Goal: Task Accomplishment & Management: Use online tool/utility

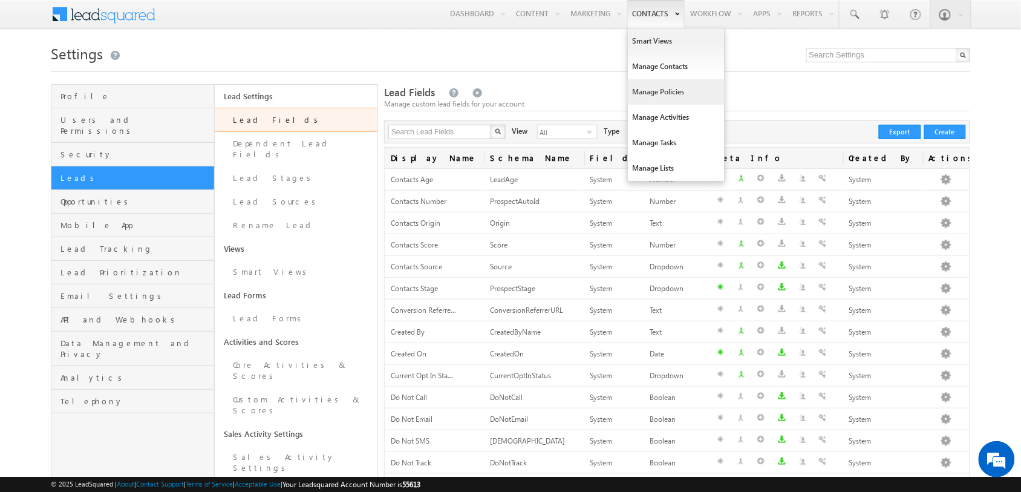
click at [668, 94] on link "Manage Policies" at bounding box center [676, 91] width 97 height 25
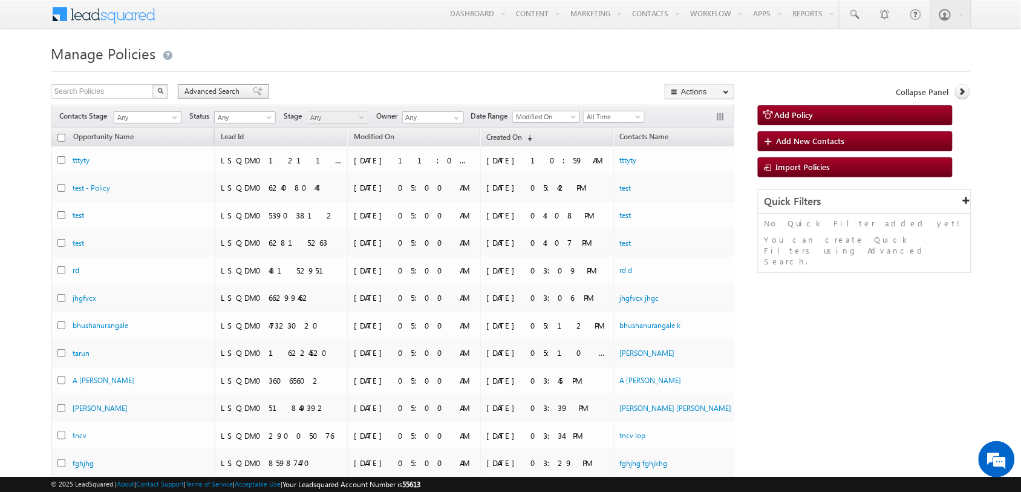
click at [253, 93] on span at bounding box center [258, 91] width 10 height 8
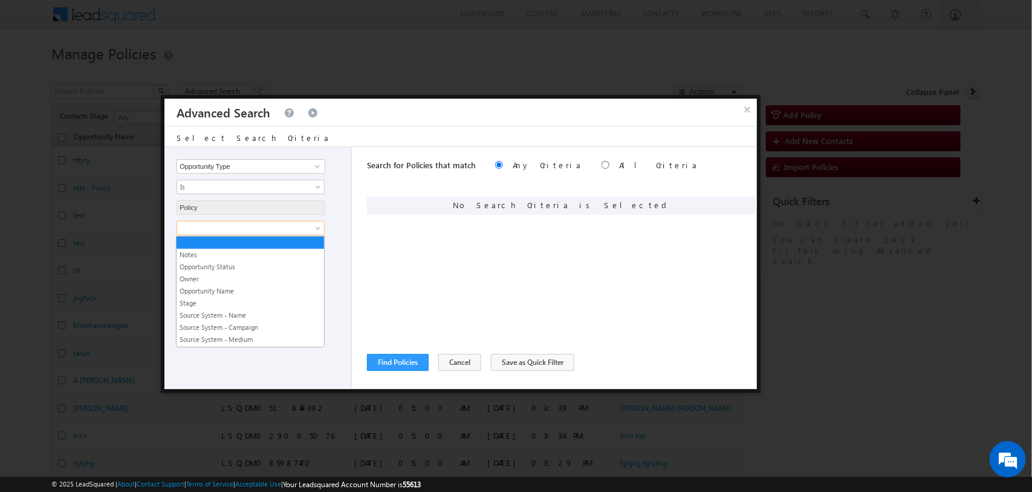
click at [299, 230] on span at bounding box center [242, 228] width 131 height 11
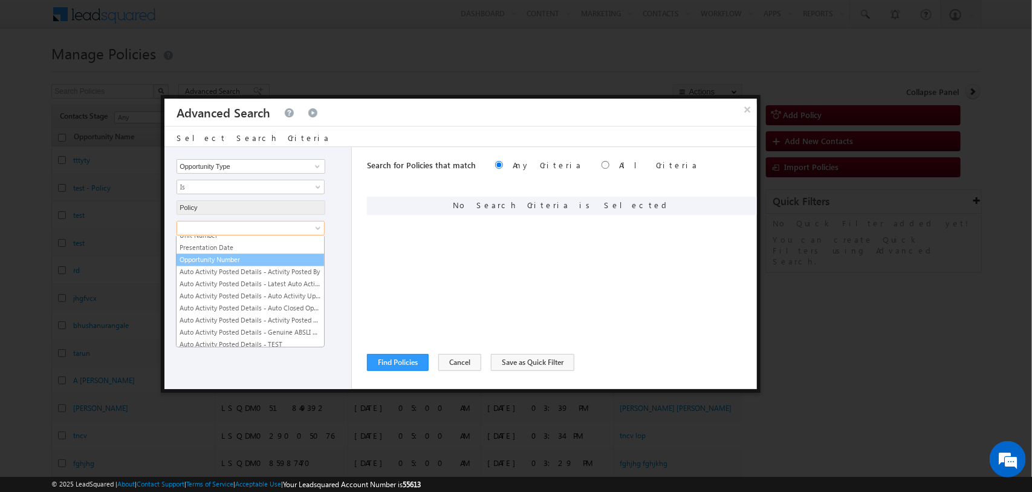
click at [255, 266] on link "Opportunity Number" at bounding box center [251, 260] width 148 height 11
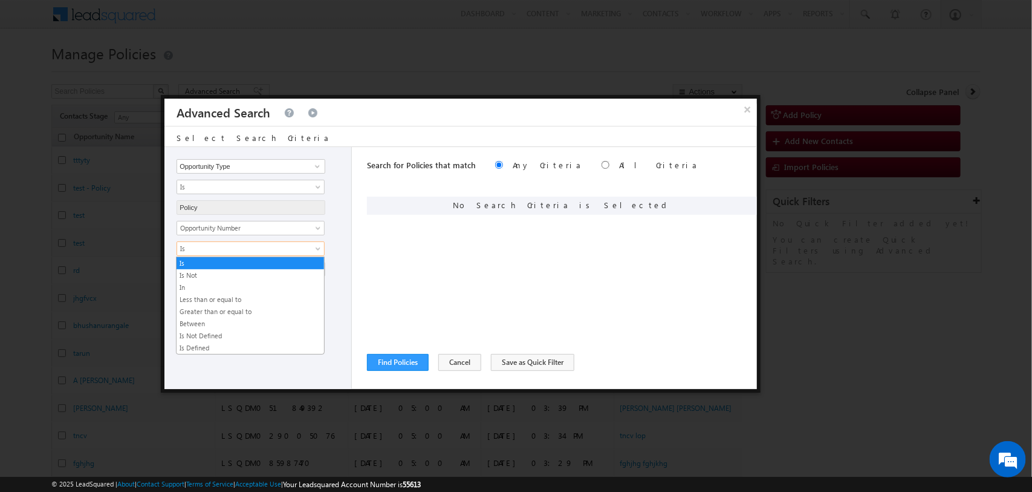
click at [266, 252] on span "Is" at bounding box center [242, 248] width 131 height 11
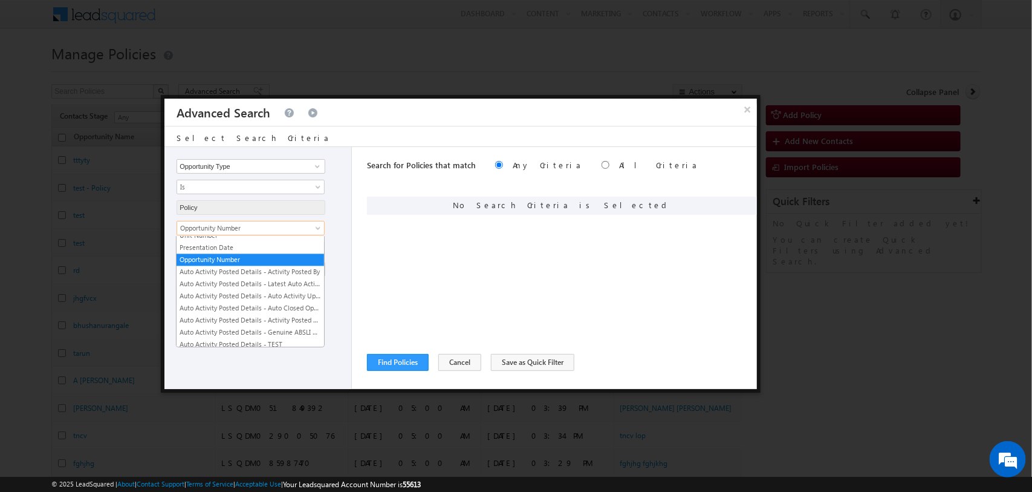
click at [278, 227] on span "Opportunity Number" at bounding box center [242, 228] width 131 height 11
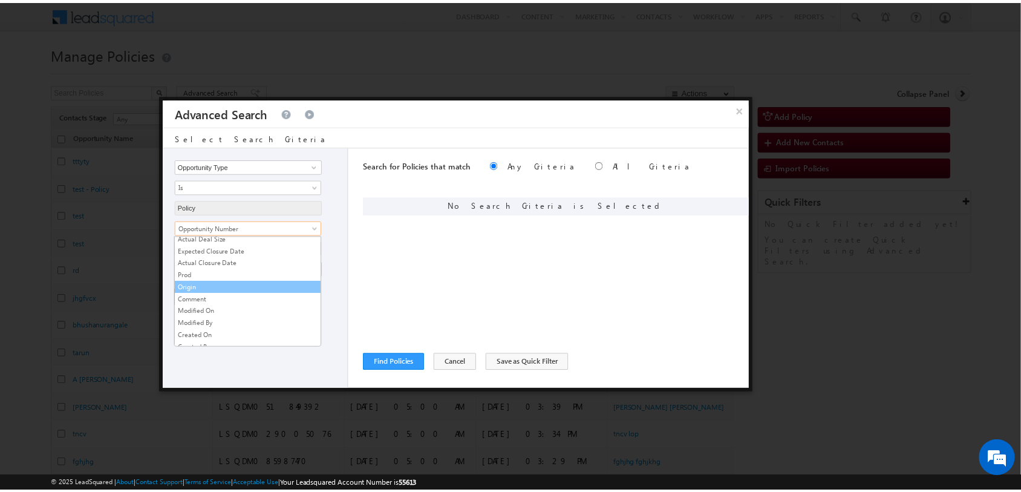
scroll to position [298, 0]
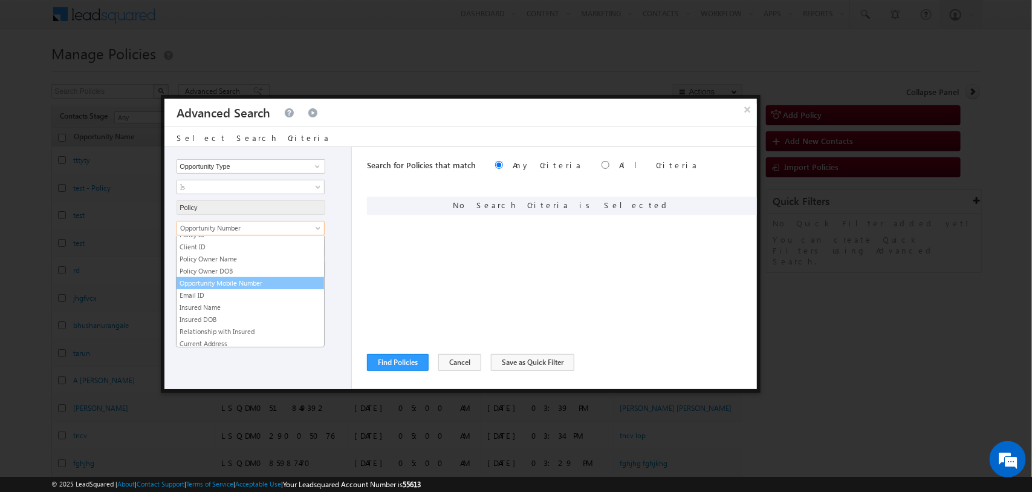
click at [258, 285] on link "Opportunity Mobile Number" at bounding box center [251, 283] width 148 height 11
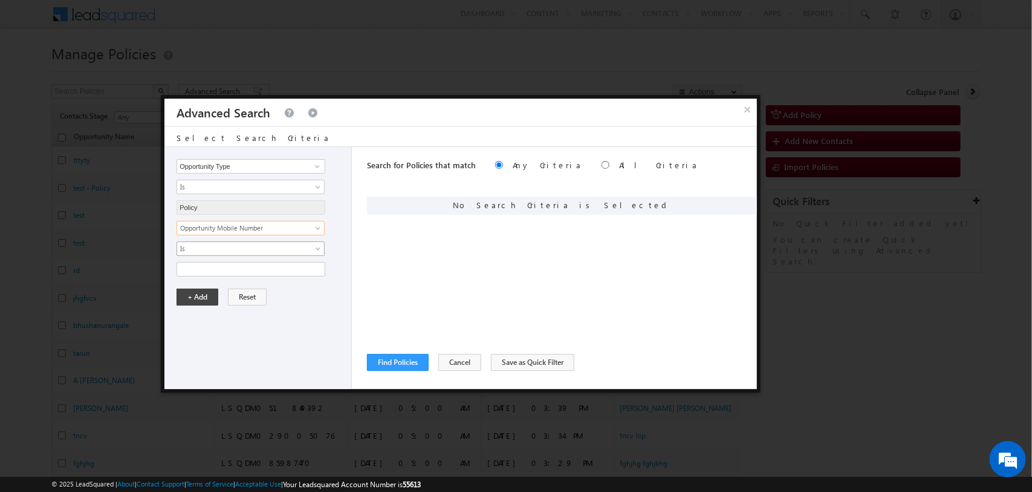
click at [254, 245] on span "Is" at bounding box center [242, 248] width 131 height 11
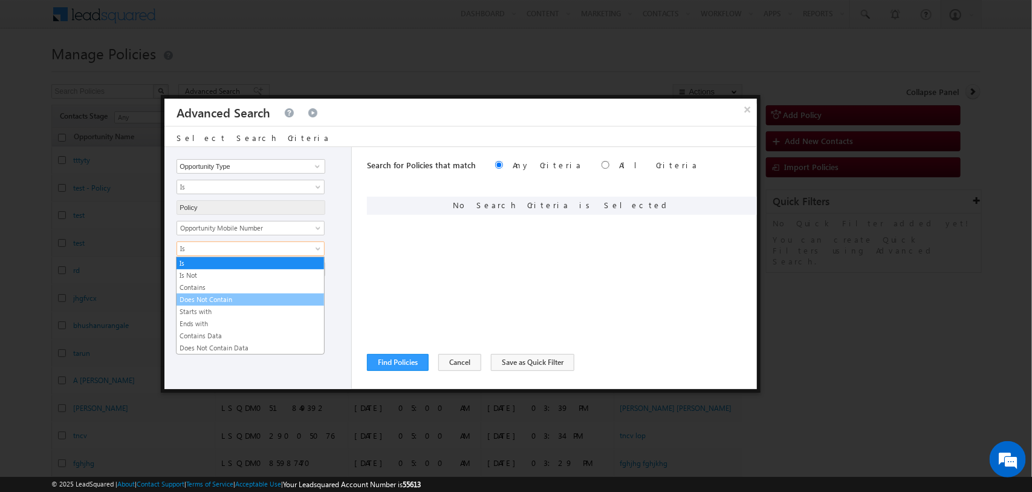
click at [220, 298] on link "Does Not Contain" at bounding box center [251, 299] width 148 height 11
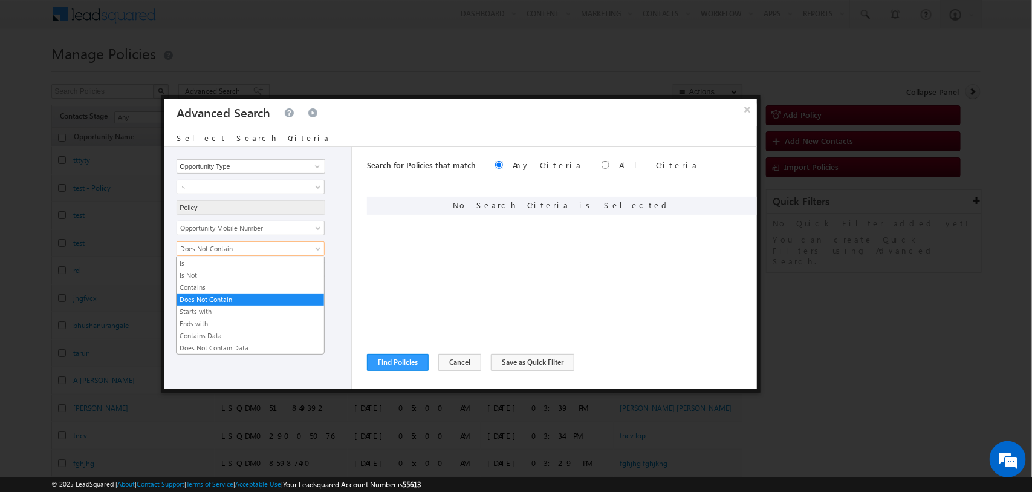
click at [282, 254] on span "Does Not Contain" at bounding box center [242, 248] width 131 height 11
click at [233, 351] on link "Does Not Contain Data" at bounding box center [251, 347] width 148 height 11
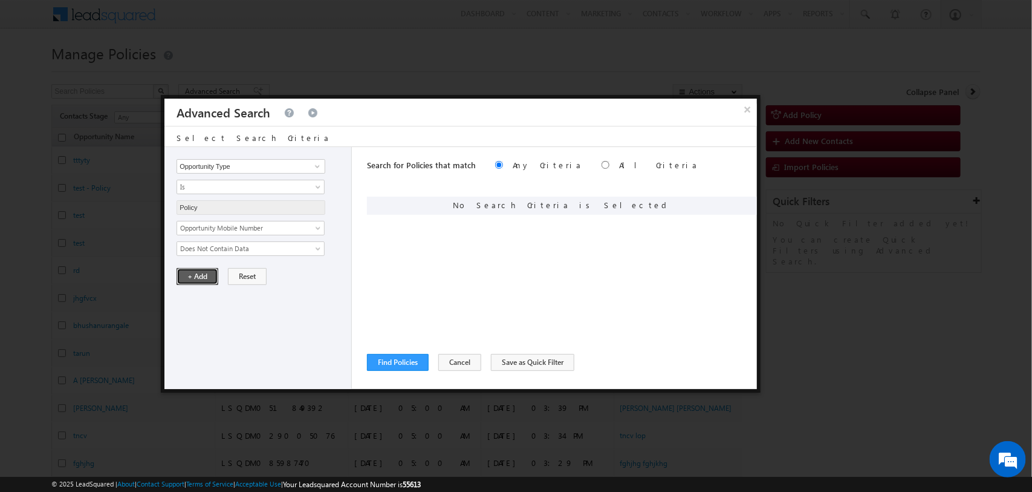
click at [200, 276] on button "+ Add" at bounding box center [198, 276] width 42 height 17
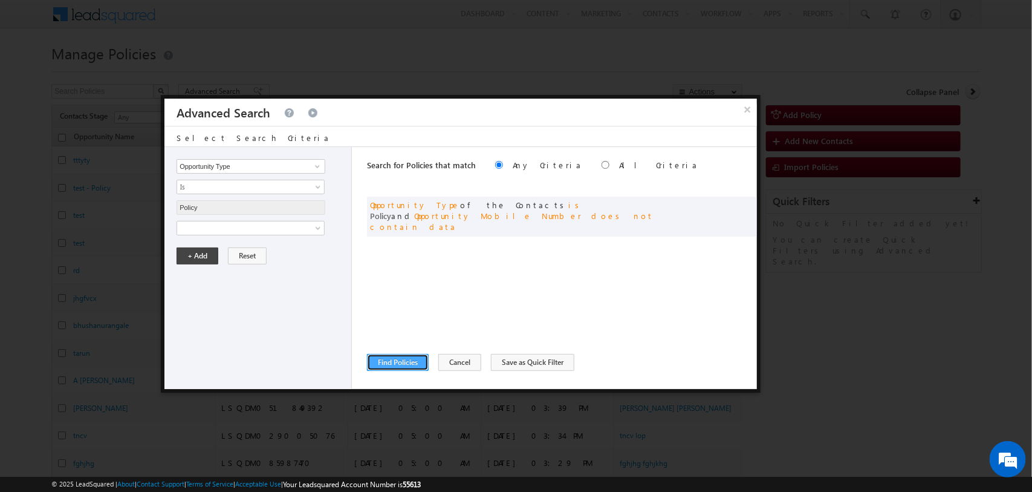
click at [409, 357] on button "Find Policies" at bounding box center [398, 362] width 62 height 17
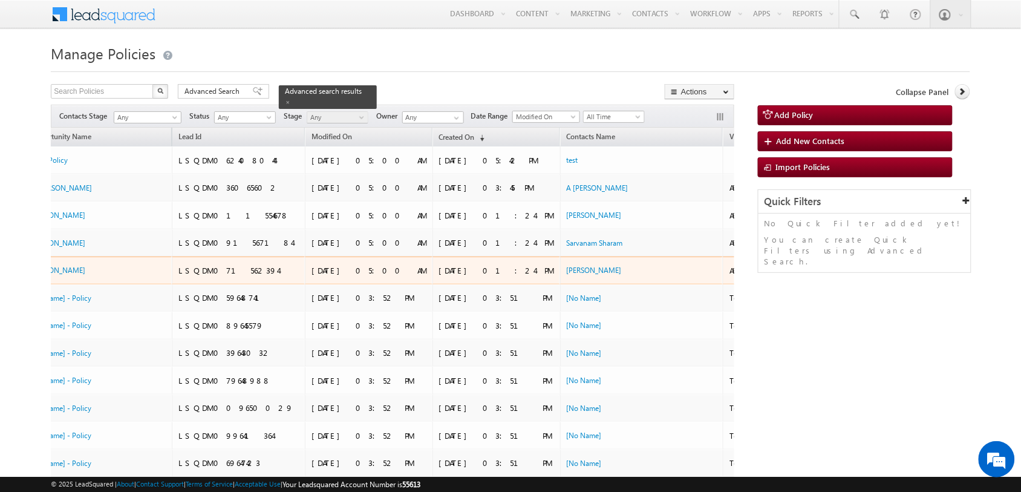
scroll to position [0, 0]
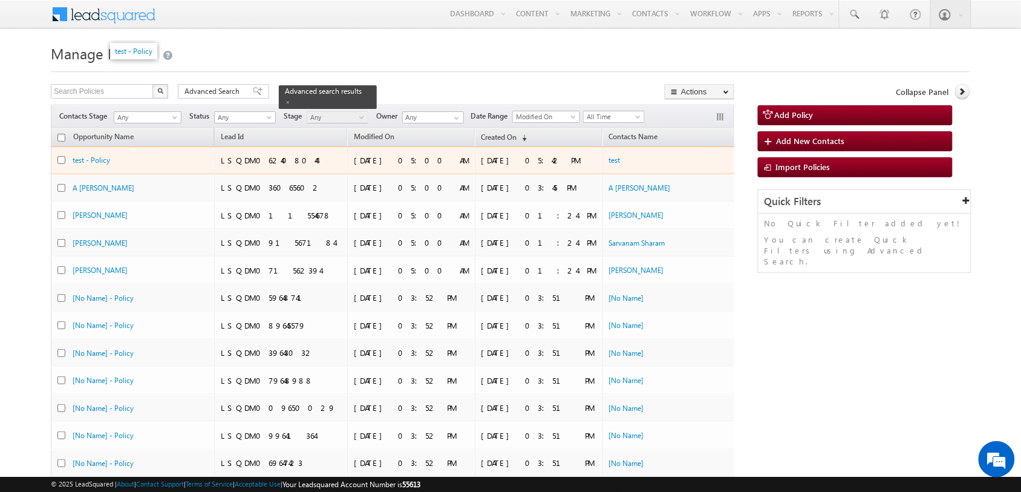
click at [94, 165] on div "test - Policy" at bounding box center [133, 159] width 121 height 11
click at [86, 158] on link "test - Policy" at bounding box center [91, 159] width 37 height 9
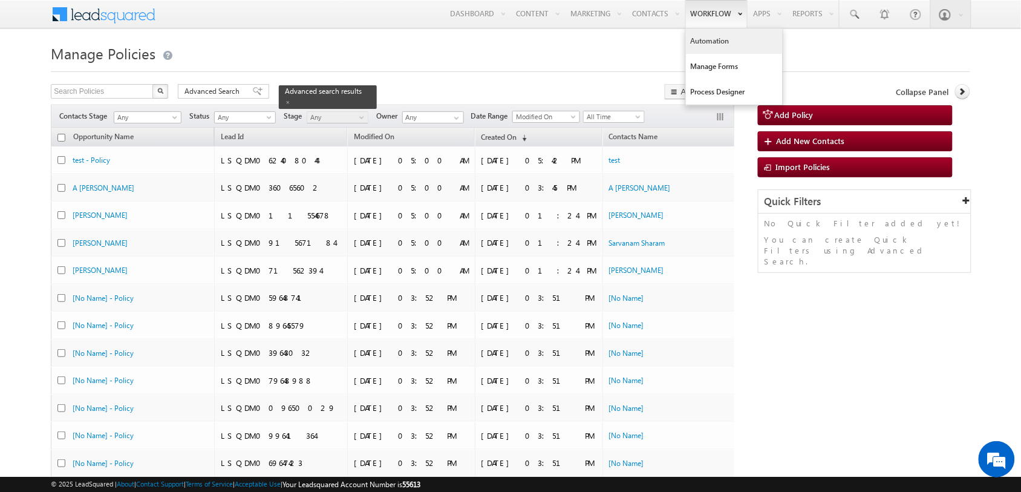
click at [709, 36] on link "Automation" at bounding box center [734, 40] width 97 height 25
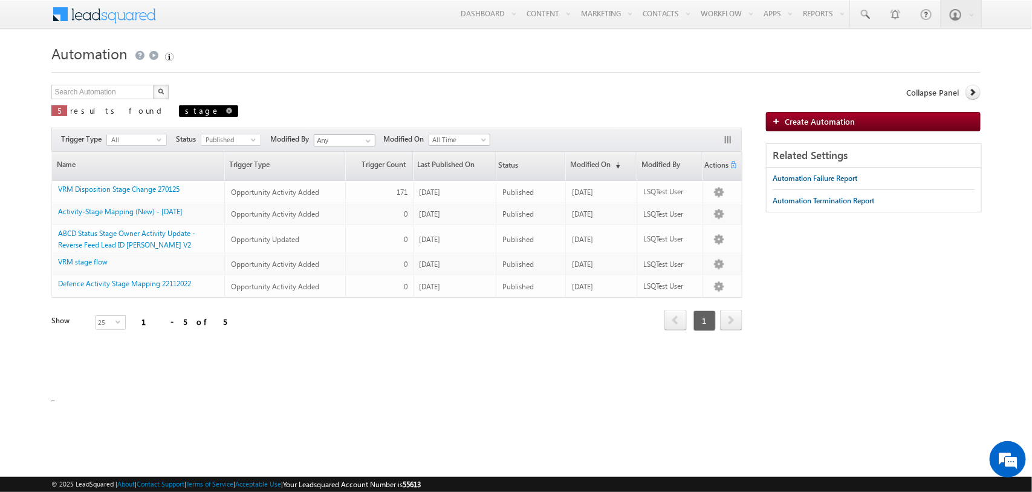
click at [226, 111] on span at bounding box center [229, 111] width 6 height 6
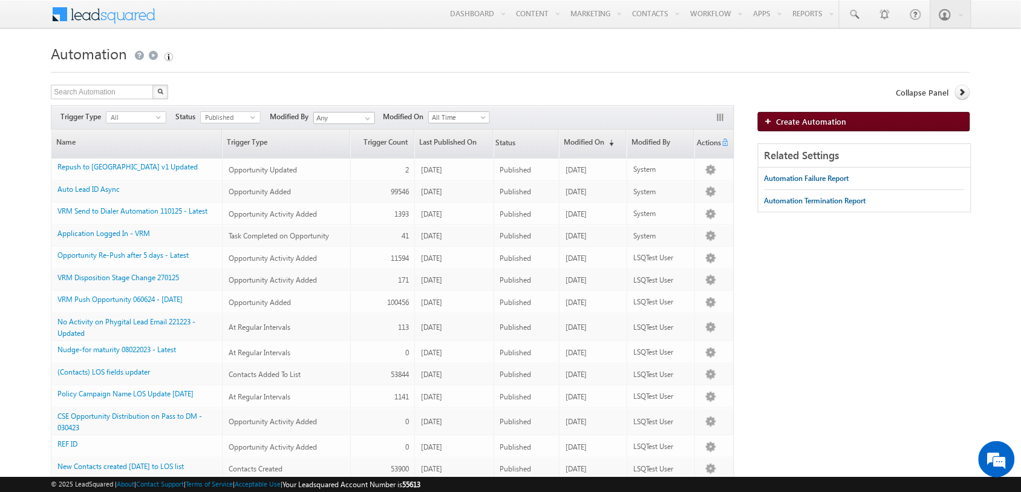
click at [812, 119] on span "Create Automation" at bounding box center [812, 121] width 70 height 10
drag, startPoint x: 100, startPoint y: 168, endPoint x: 366, endPoint y: 48, distance: 291.6
click at [366, 48] on h1 "Automation" at bounding box center [510, 53] width 919 height 24
click at [618, 39] on body "Menu Tarun Kant tarun .kant +UAT@ adity abirl acapi tal.c om" at bounding box center [510, 416] width 1021 height 833
